Goal: Task Accomplishment & Management: Use online tool/utility

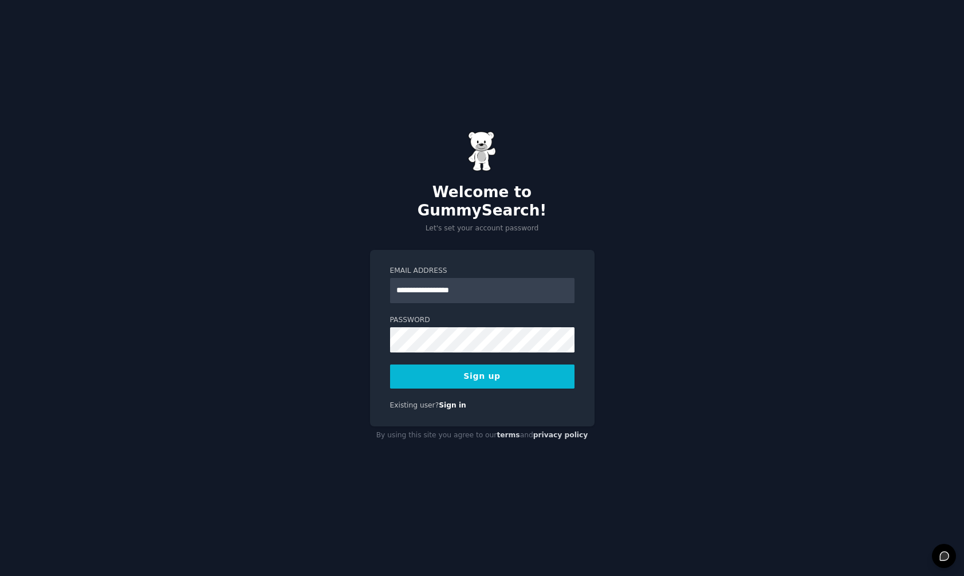
type input "**********"
click at [651, 339] on div "**********" at bounding box center [482, 288] width 964 height 576
click at [495, 368] on button "Sign up" at bounding box center [482, 376] width 184 height 24
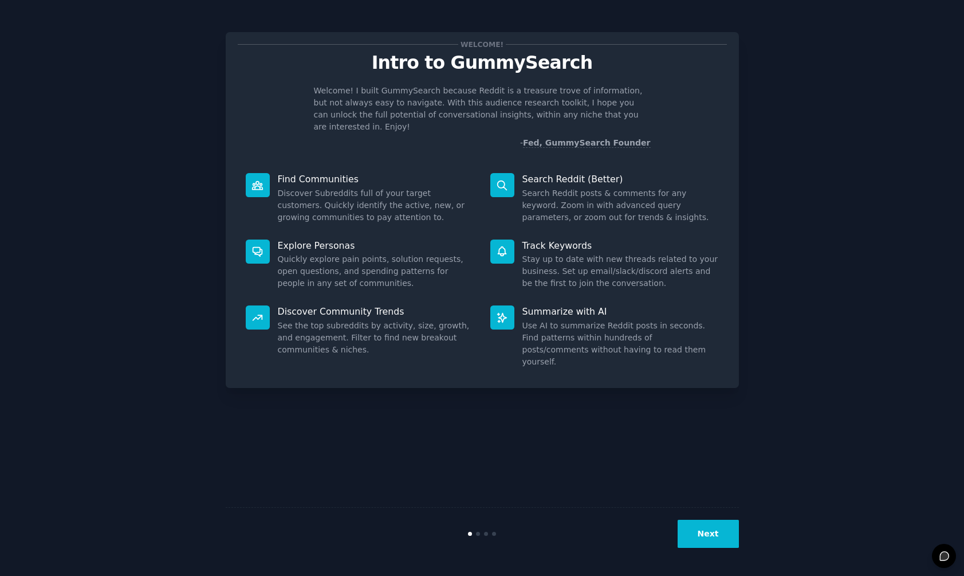
click at [707, 535] on button "Next" at bounding box center [708, 534] width 61 height 28
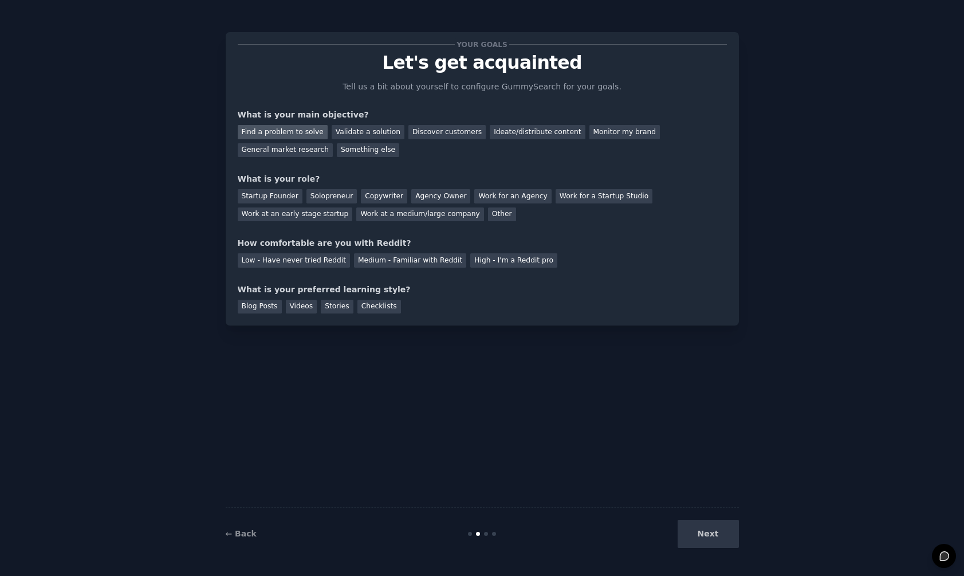
click at [299, 131] on div "Find a problem to solve" at bounding box center [283, 132] width 90 height 14
click at [291, 191] on div "Startup Founder" at bounding box center [270, 196] width 65 height 14
click at [417, 194] on div "Agency Owner" at bounding box center [440, 196] width 59 height 14
click at [268, 196] on div "Startup Founder" at bounding box center [270, 196] width 65 height 14
click at [411, 263] on div "Medium - Familiar with Reddit" at bounding box center [410, 260] width 112 height 14
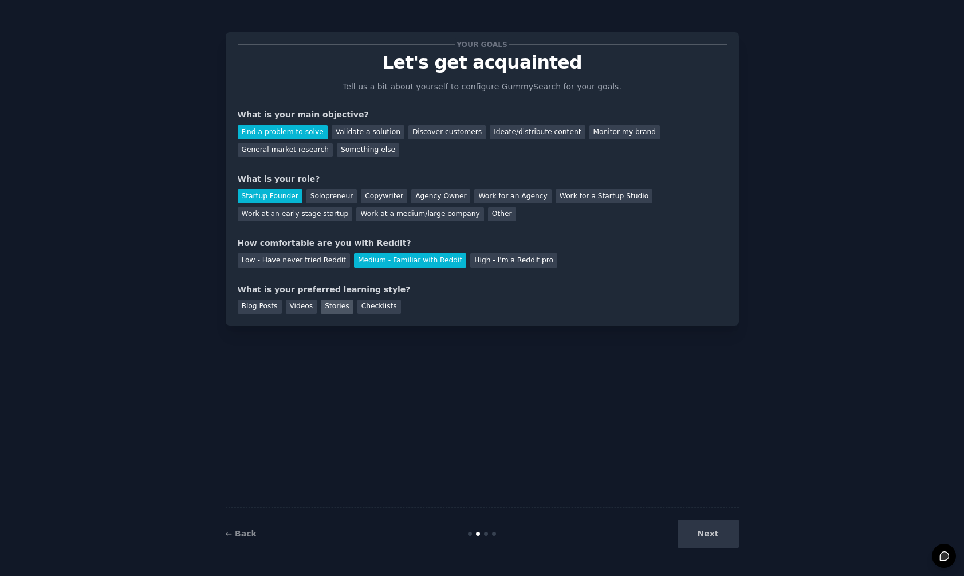
click at [336, 305] on div "Stories" at bounding box center [337, 307] width 32 height 14
click at [702, 524] on button "Next" at bounding box center [708, 534] width 61 height 28
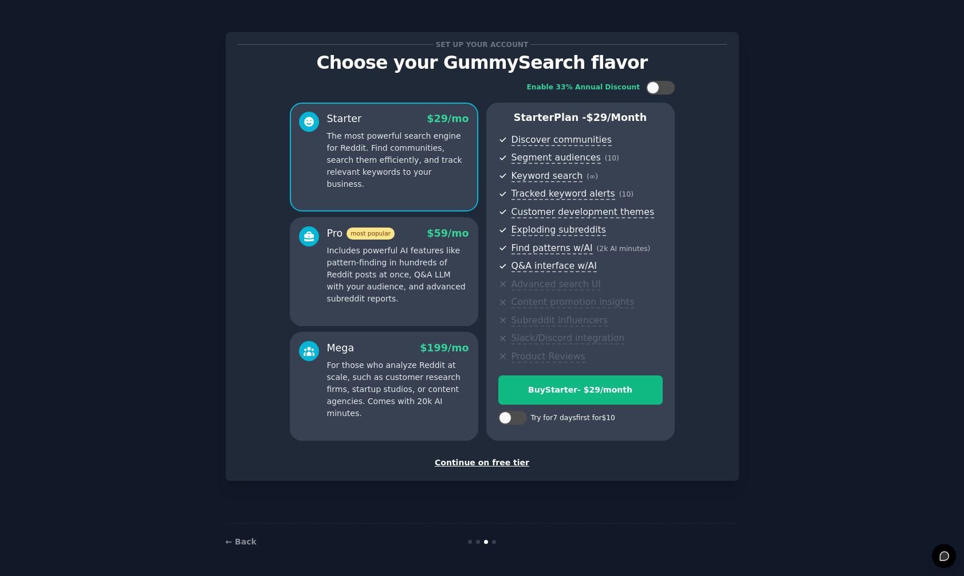
click at [507, 461] on div "Continue on free tier" at bounding box center [482, 463] width 489 height 12
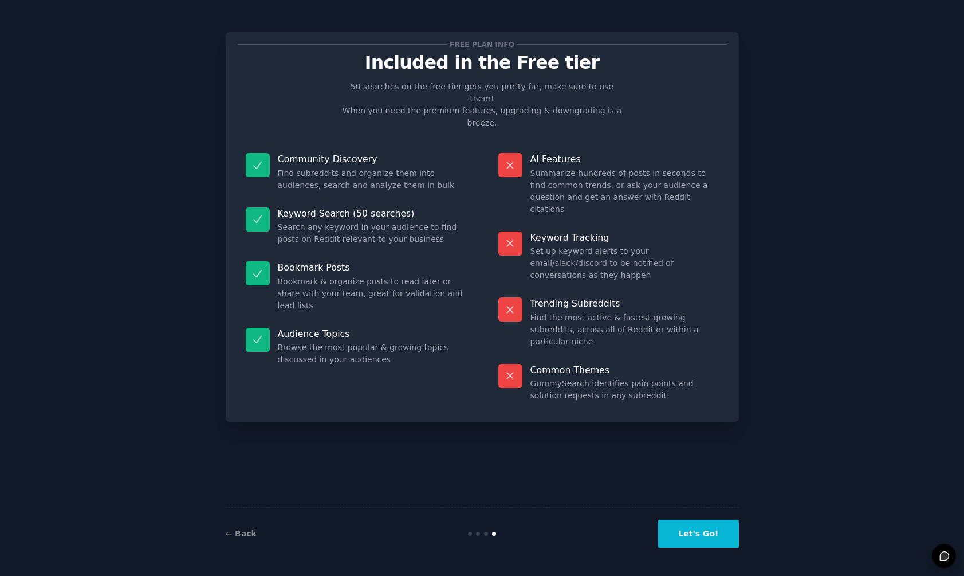
click at [710, 533] on button "Let's Go!" at bounding box center [698, 534] width 80 height 28
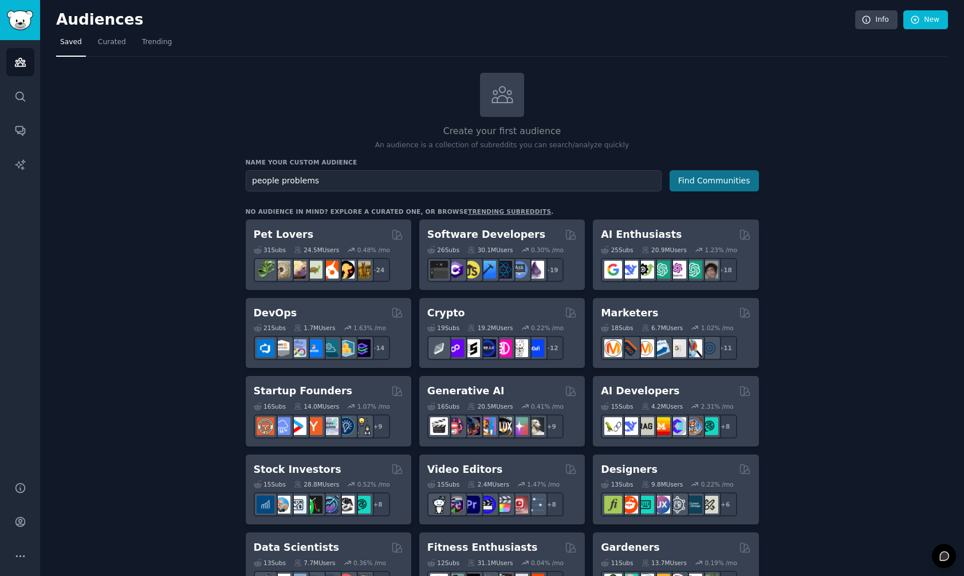
type input "people problems"
click at [722, 176] on button "Find Communities" at bounding box center [714, 180] width 89 height 21
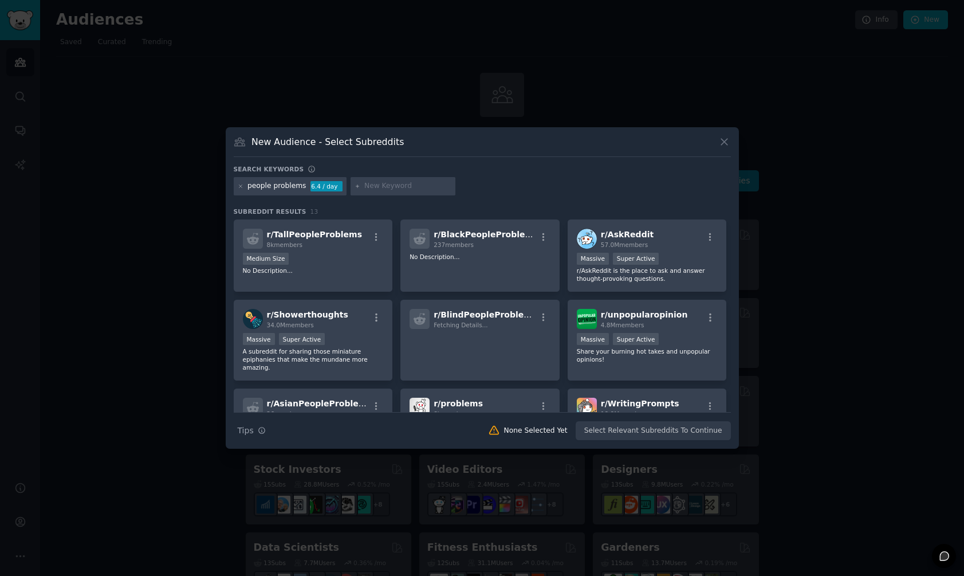
click at [381, 190] on input "text" at bounding box center [407, 186] width 87 height 10
type input "astrology"
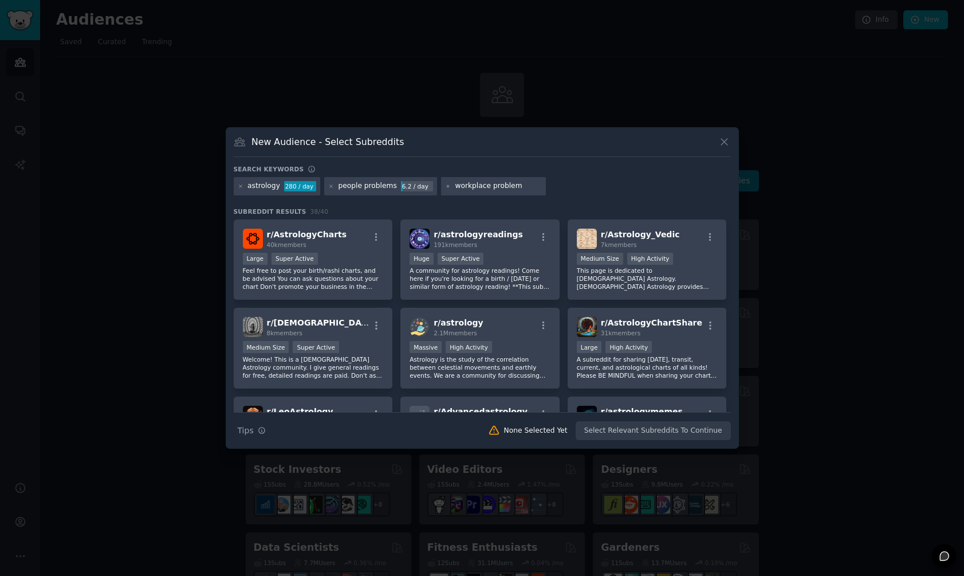
type input "workplace problems"
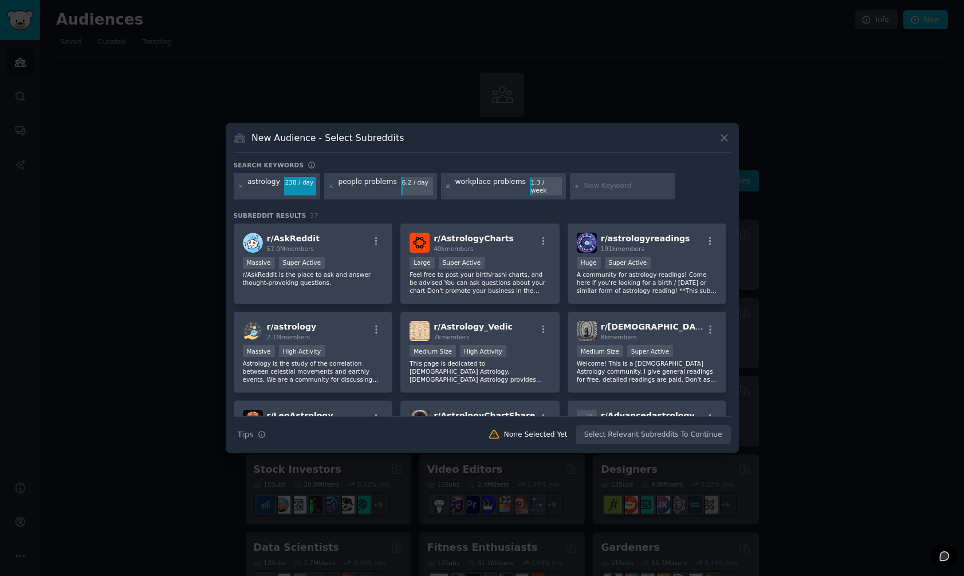
click at [445, 185] on icon at bounding box center [448, 186] width 6 height 6
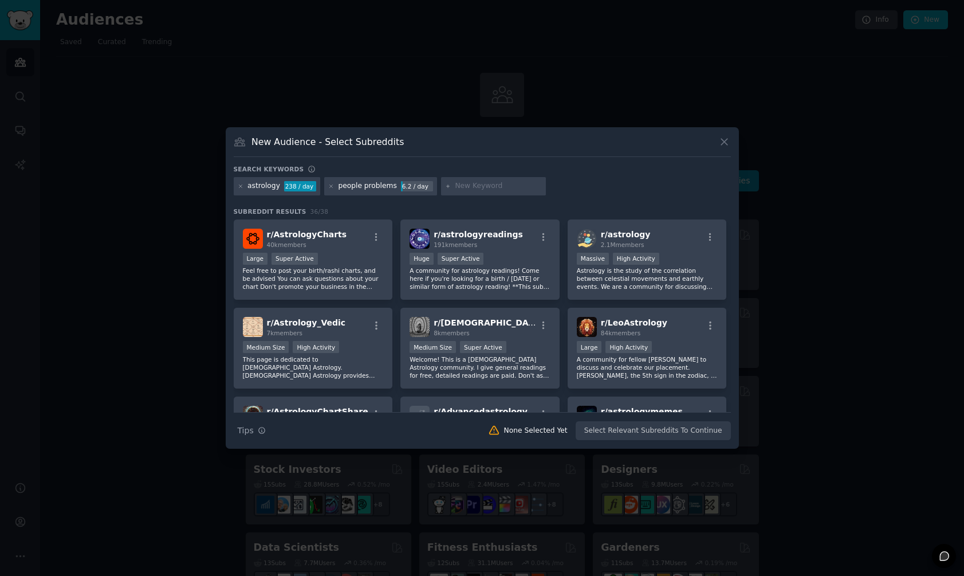
click at [466, 191] on input "text" at bounding box center [498, 186] width 87 height 10
type input "communication"
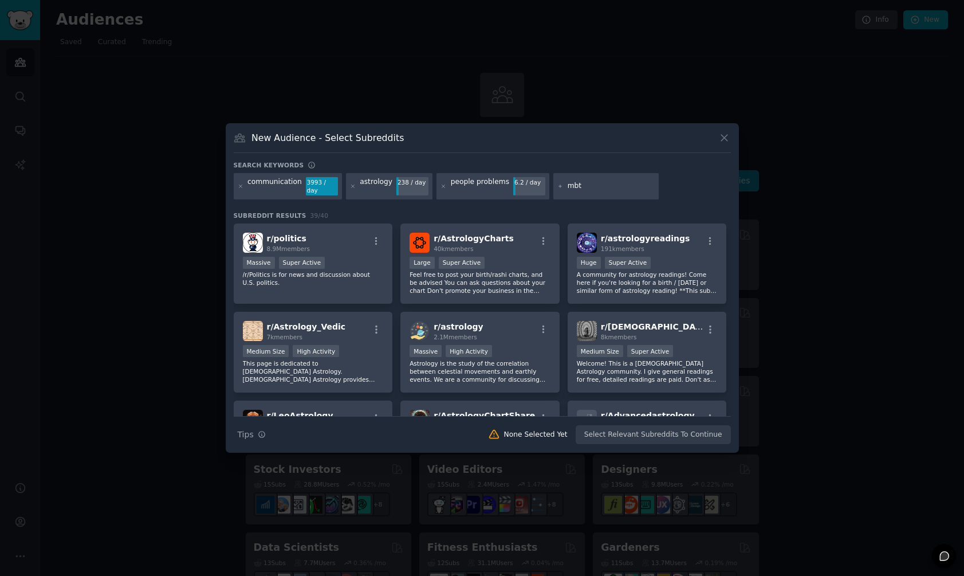
type input "mbti"
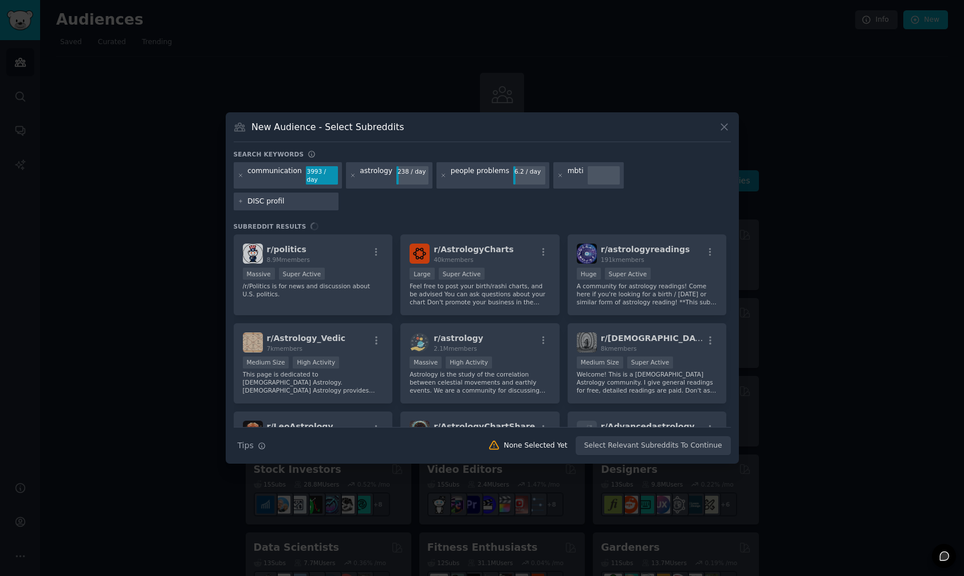
type input "DISC profile"
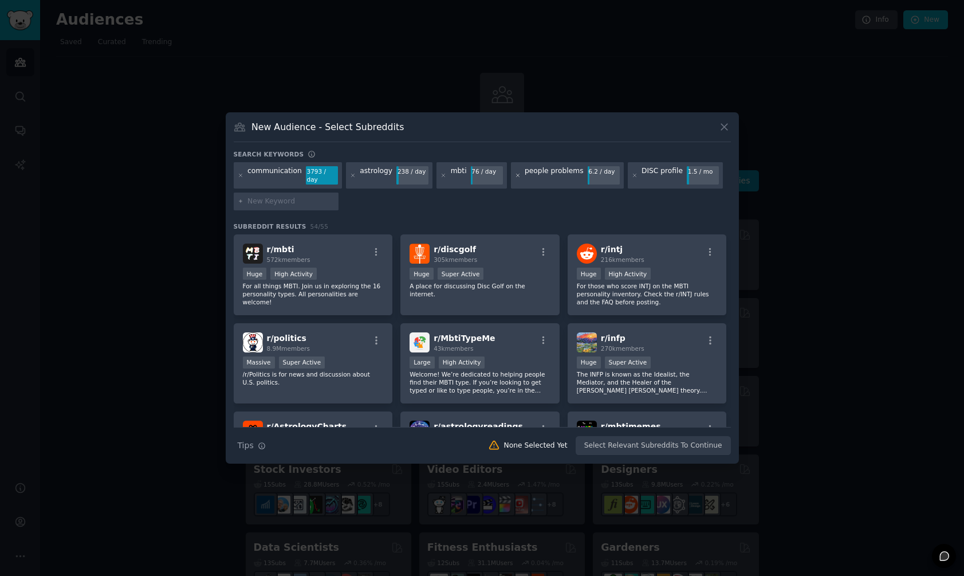
click at [515, 177] on icon at bounding box center [518, 175] width 6 height 6
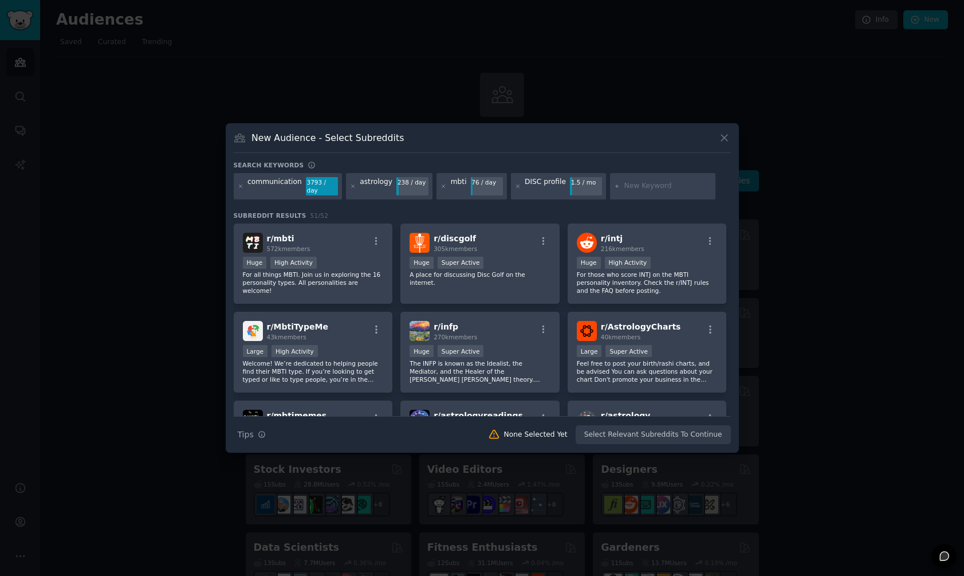
click at [613, 187] on div at bounding box center [662, 186] width 105 height 26
click at [635, 192] on div at bounding box center [662, 186] width 105 height 26
click at [631, 186] on input "text" at bounding box center [667, 186] width 87 height 10
type input "jefferson fisher"
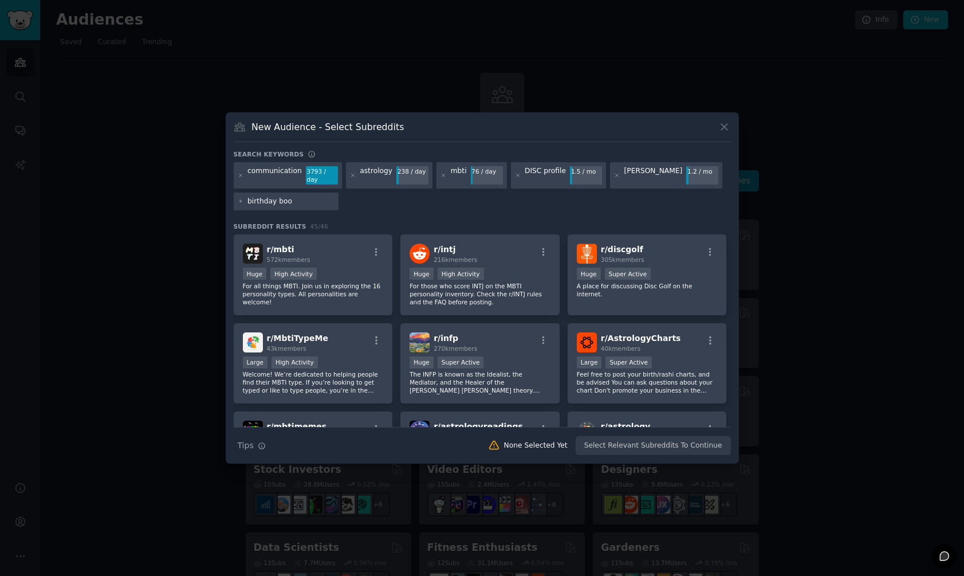
type input "birthday book"
click at [238, 200] on icon at bounding box center [241, 201] width 6 height 6
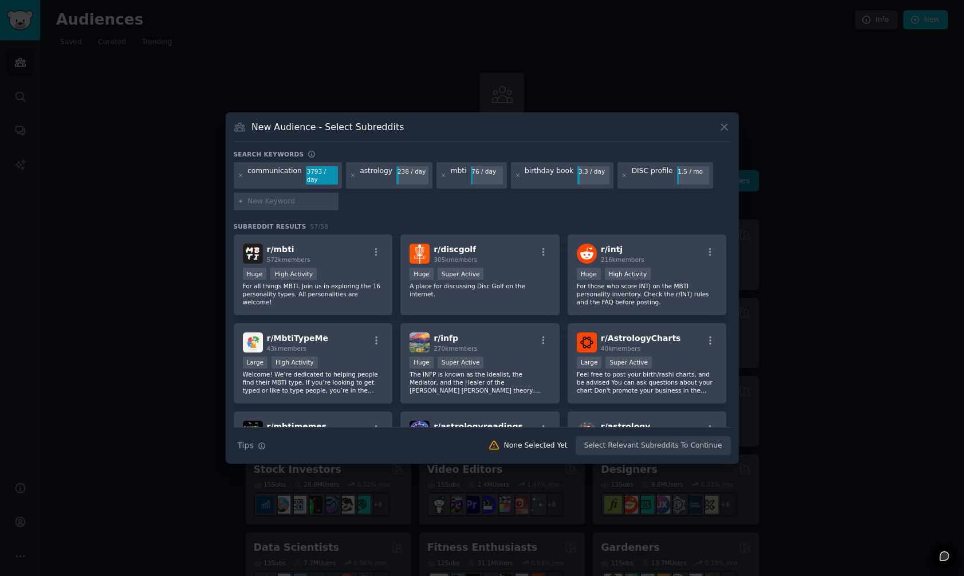
click at [268, 204] on input "text" at bounding box center [290, 201] width 87 height 10
type input "DISC"
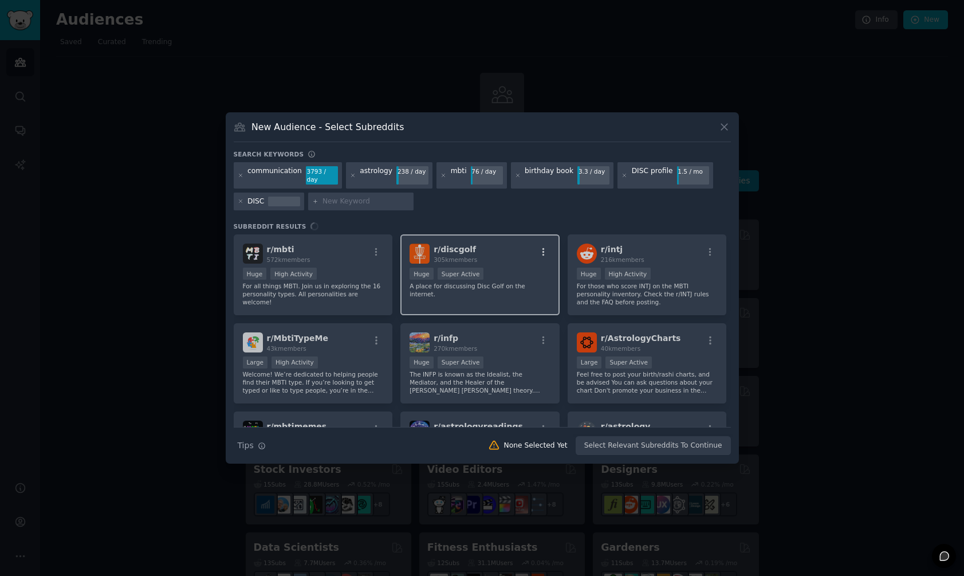
click at [543, 253] on icon "button" at bounding box center [543, 252] width 10 height 10
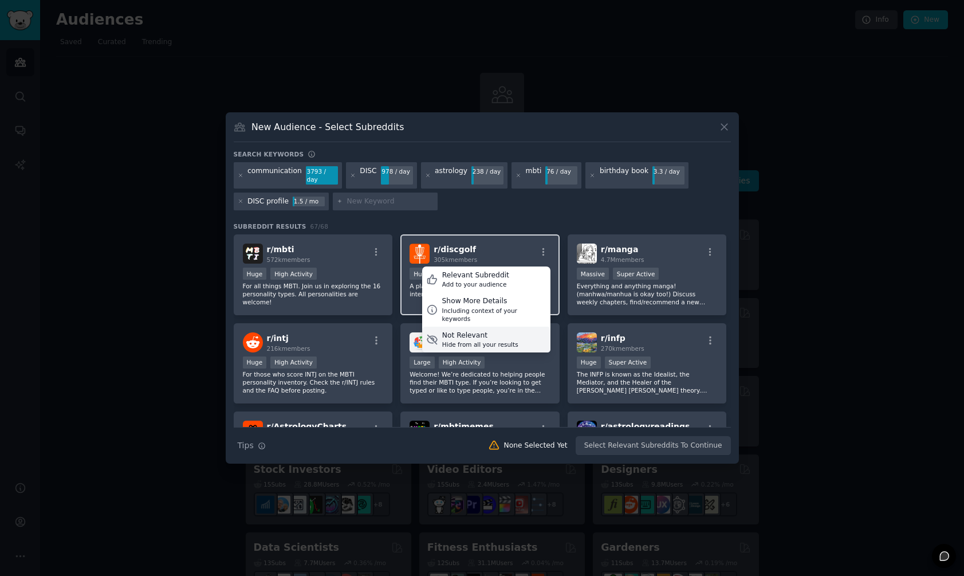
click at [491, 340] on div "Hide from all your results" at bounding box center [480, 344] width 76 height 8
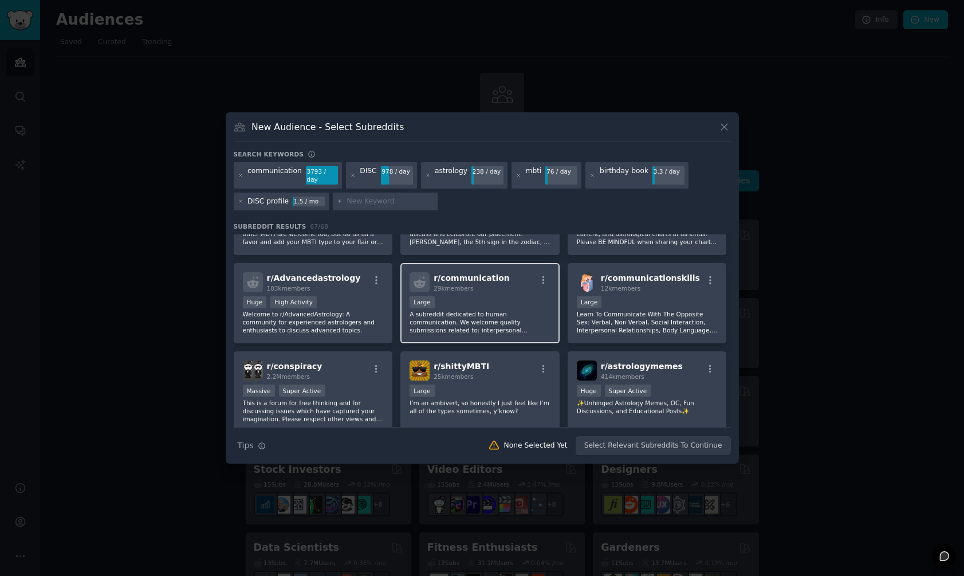
scroll to position [556, 0]
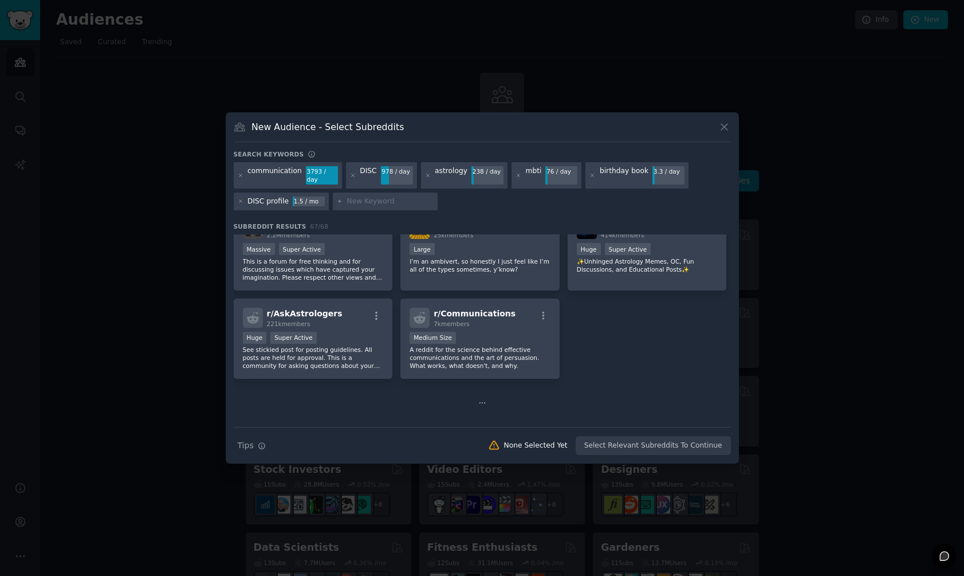
click at [483, 405] on icon at bounding box center [482, 403] width 8 height 8
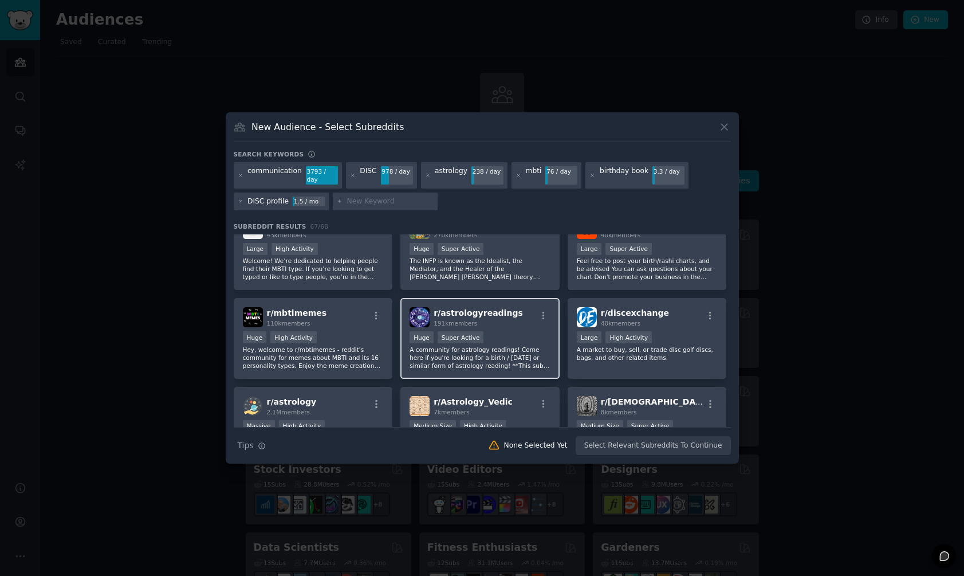
scroll to position [0, 0]
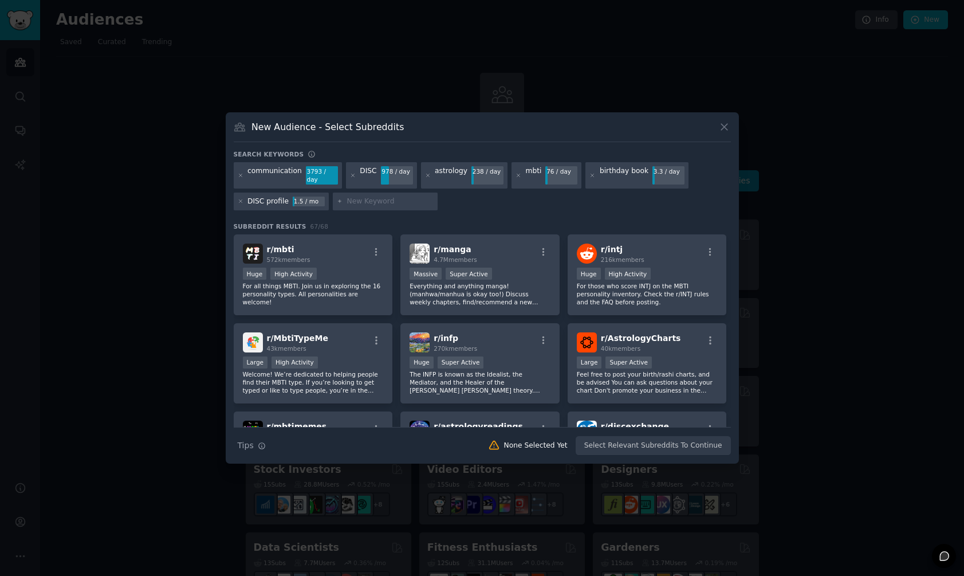
click at [828, 179] on div at bounding box center [482, 288] width 964 height 576
